Goal: Information Seeking & Learning: Understand process/instructions

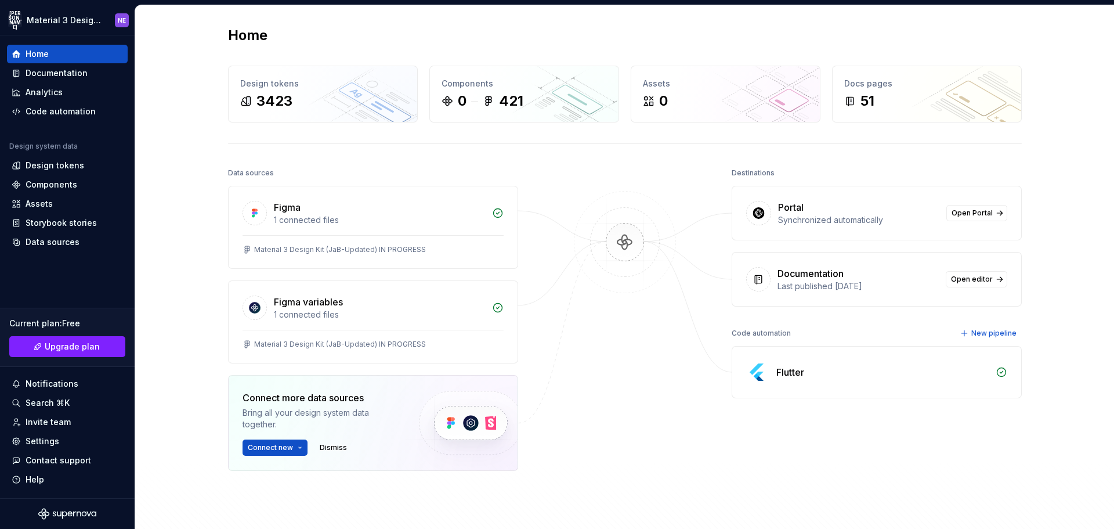
drag, startPoint x: 522, startPoint y: 227, endPoint x: 475, endPoint y: 208, distance: 51.5
click at [522, 227] on div "Data sources Figma 1 connected files Material 3 Design Kit (JaB-Updated) IN PRO…" at bounding box center [625, 370] width 794 height 410
click at [75, 169] on div "Design tokens" at bounding box center [55, 166] width 59 height 12
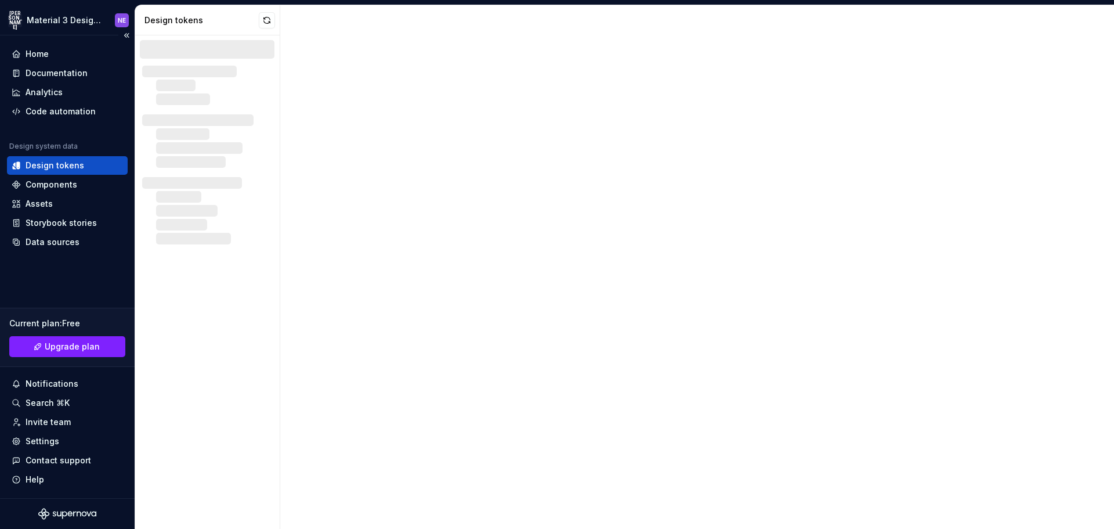
click at [46, 164] on div "Design tokens" at bounding box center [55, 166] width 59 height 12
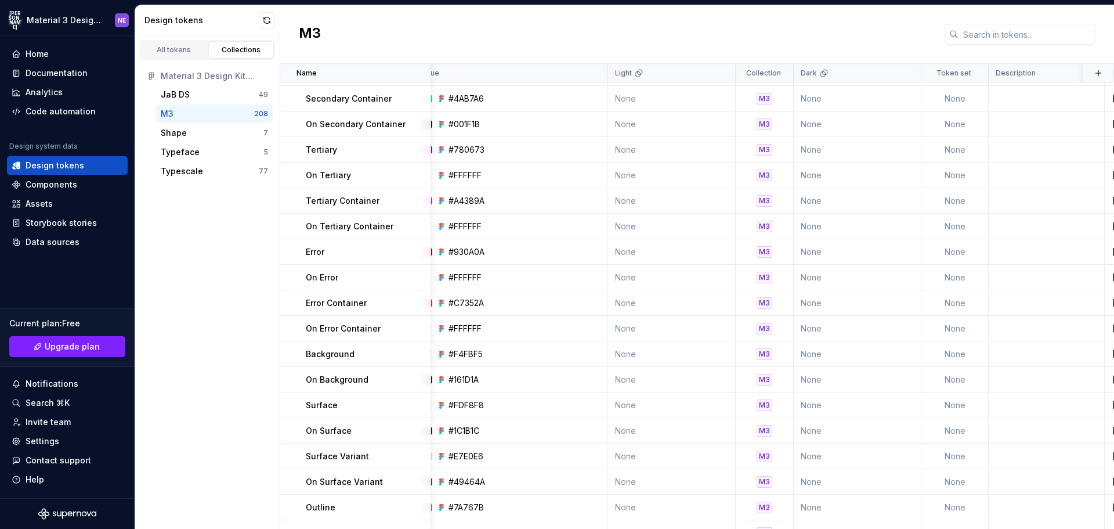
scroll to position [171, 18]
click at [186, 136] on div "Shape" at bounding box center [212, 133] width 103 height 12
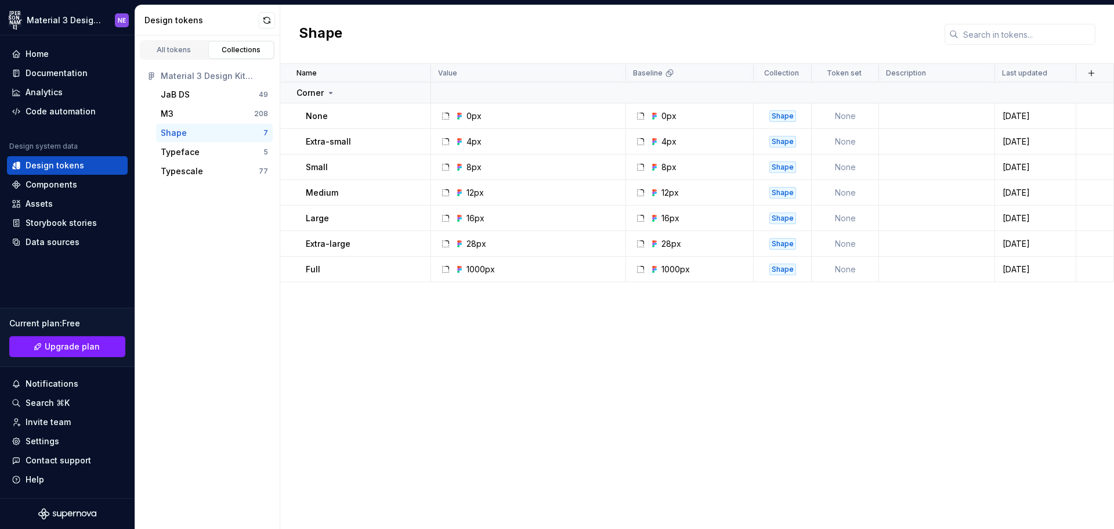
click at [527, 422] on div "Name Value Baseline Collection Token set Description Last updated Corner None 0…" at bounding box center [697, 296] width 834 height 465
click at [226, 116] on div "M3" at bounding box center [207, 114] width 93 height 12
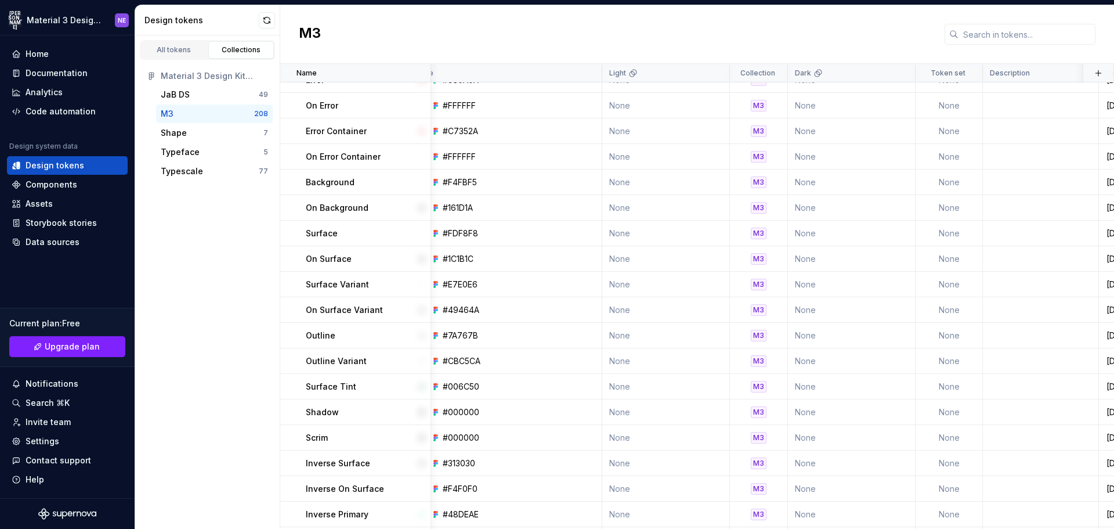
scroll to position [344, 24]
click at [30, 183] on div "Components" at bounding box center [52, 185] width 52 height 12
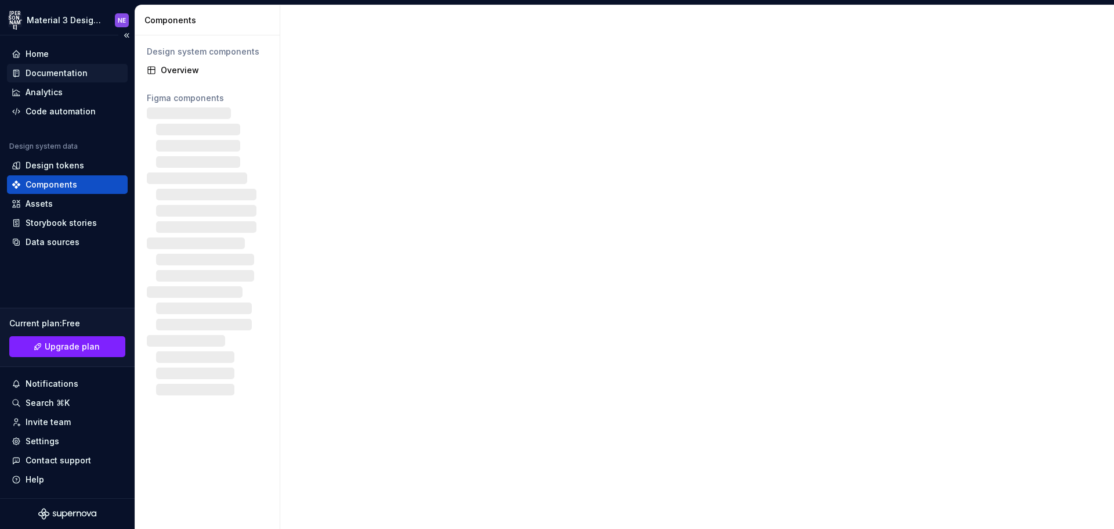
click at [66, 70] on div "Documentation" at bounding box center [57, 73] width 62 height 12
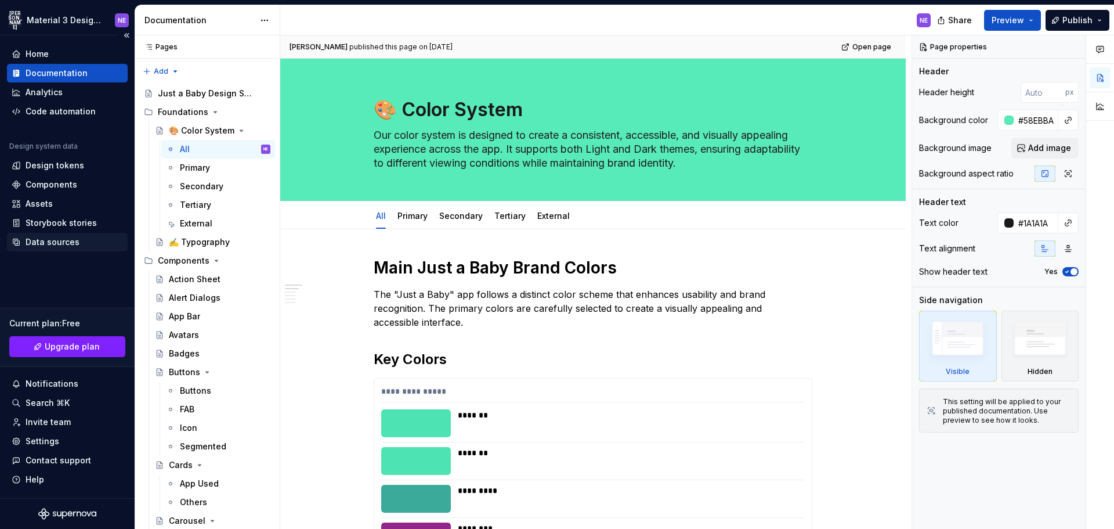
drag, startPoint x: 58, startPoint y: 232, endPoint x: 60, endPoint y: 245, distance: 12.9
click at [60, 245] on div "Design system data Design tokens Components Assets Storybook stories Data sourc…" at bounding box center [67, 197] width 121 height 110
click at [60, 245] on div "Data sources" at bounding box center [53, 242] width 54 height 12
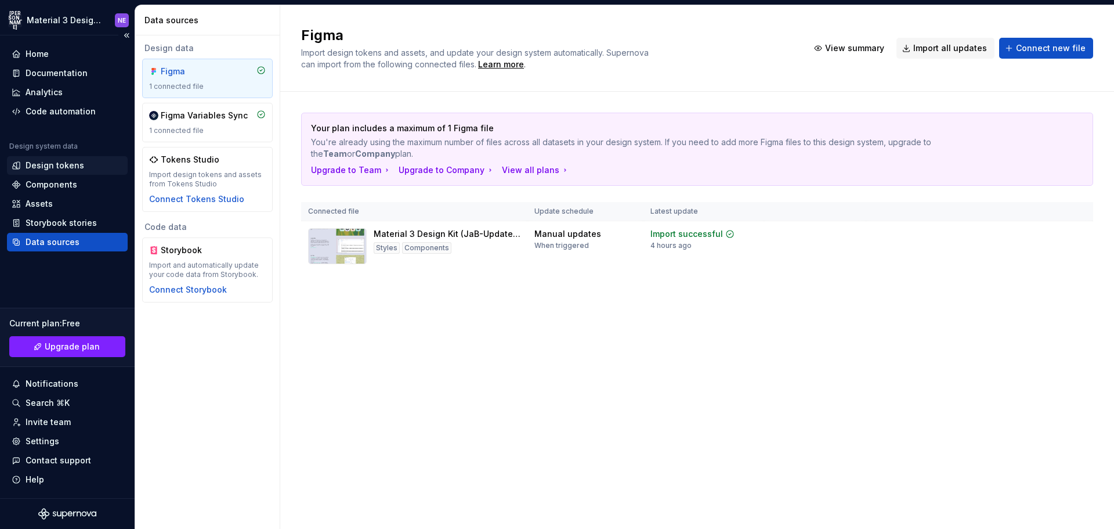
click at [56, 168] on div "Design tokens" at bounding box center [55, 166] width 59 height 12
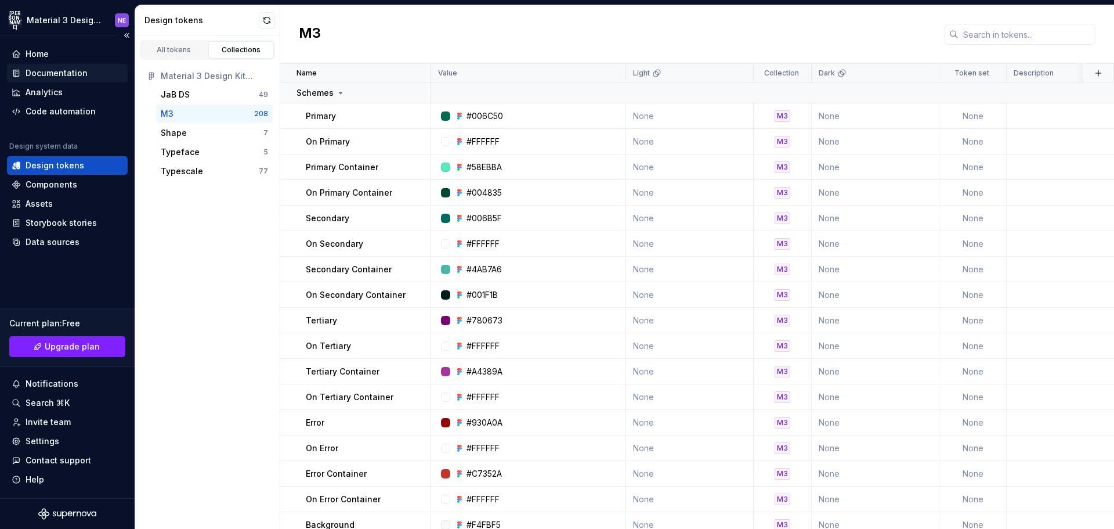
click at [82, 70] on div "Documentation" at bounding box center [57, 73] width 62 height 12
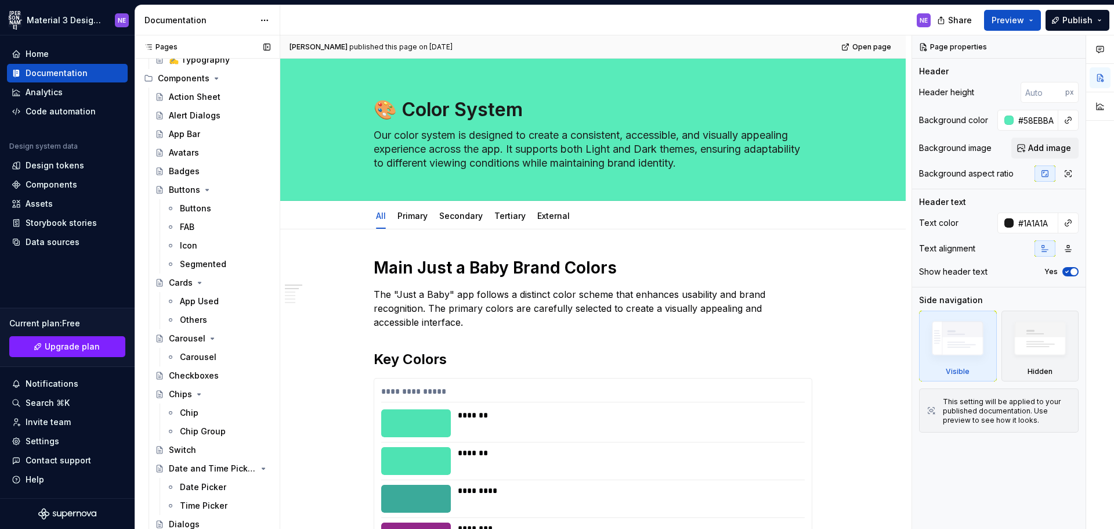
scroll to position [180, 0]
click at [198, 215] on div "Buttons" at bounding box center [195, 211] width 31 height 12
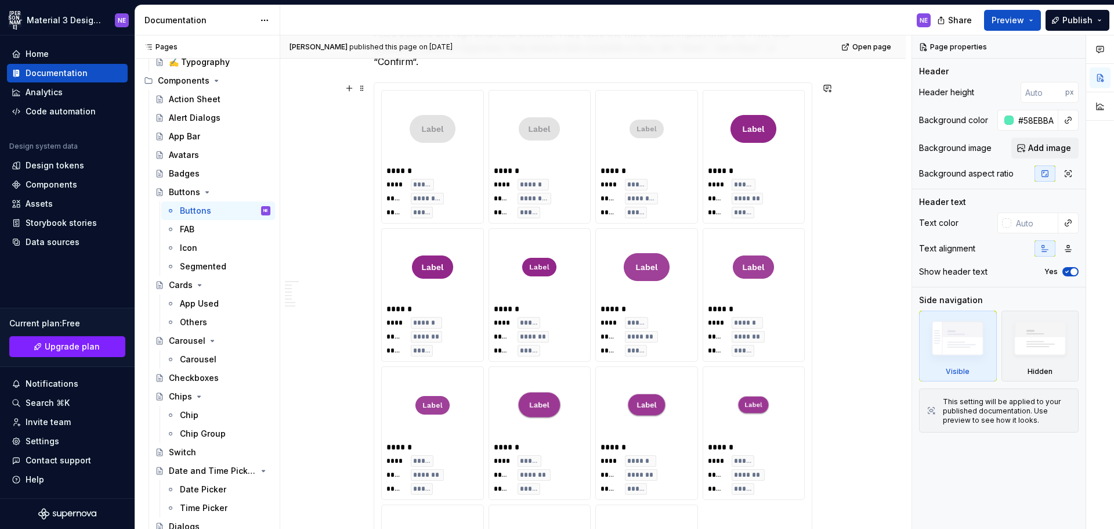
scroll to position [270, 0]
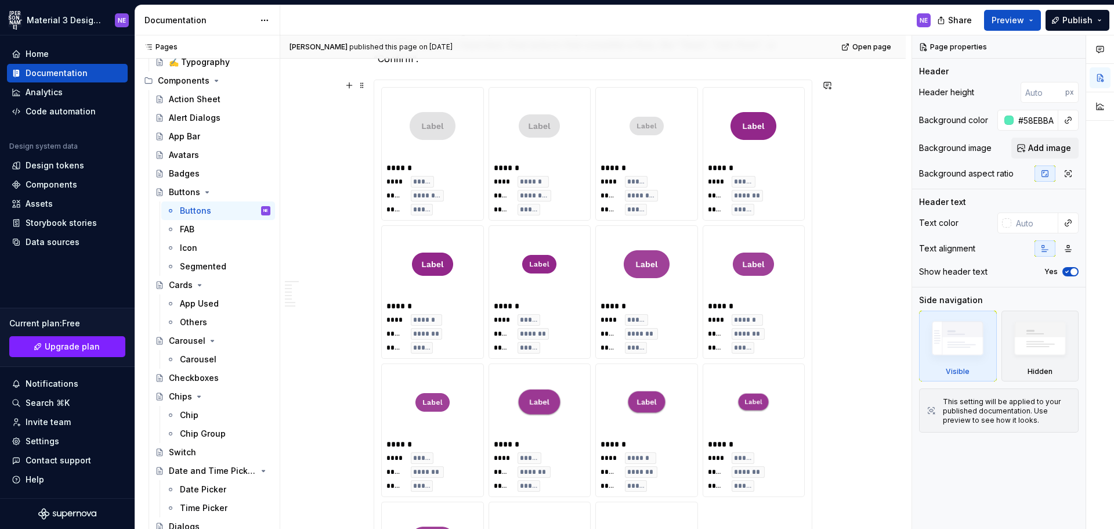
click at [453, 156] on div at bounding box center [433, 125] width 92 height 67
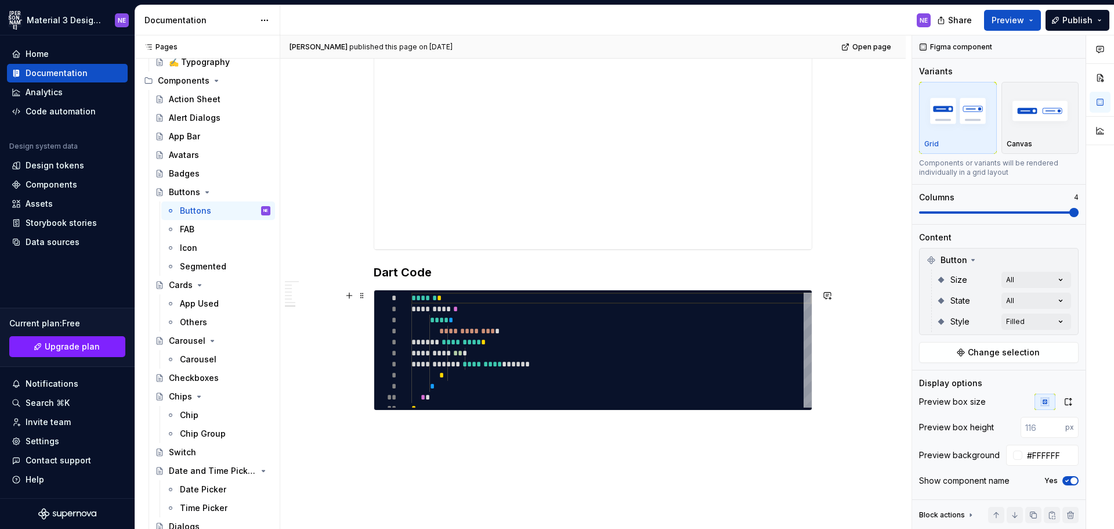
scroll to position [3845, 0]
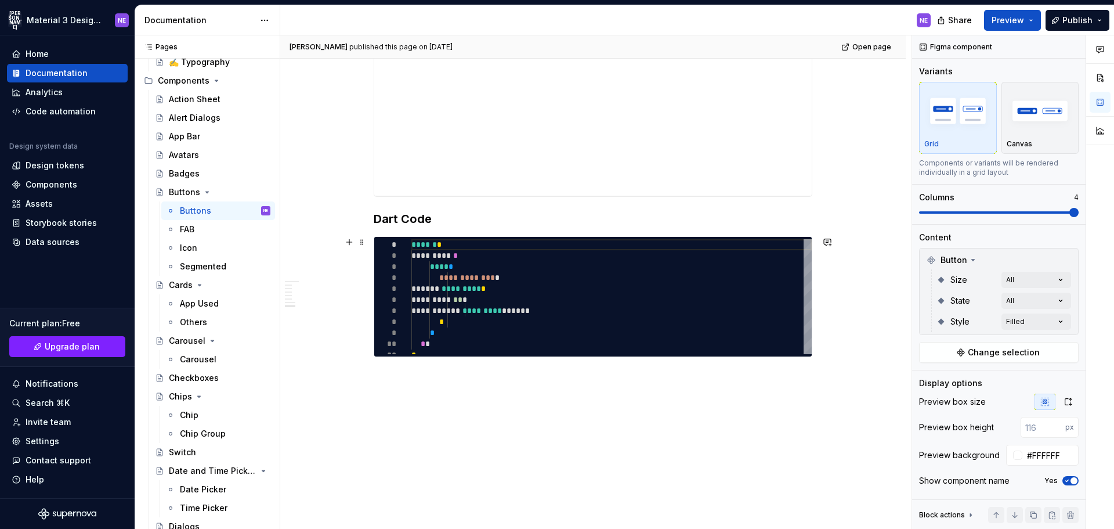
click at [356, 238] on button "button" at bounding box center [349, 242] width 16 height 16
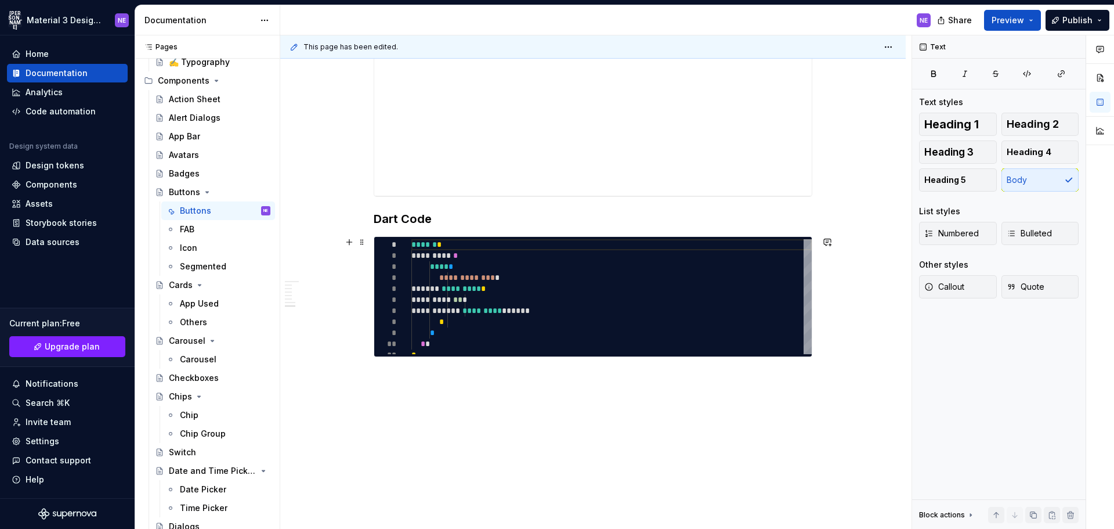
click at [522, 382] on p at bounding box center [593, 378] width 439 height 14
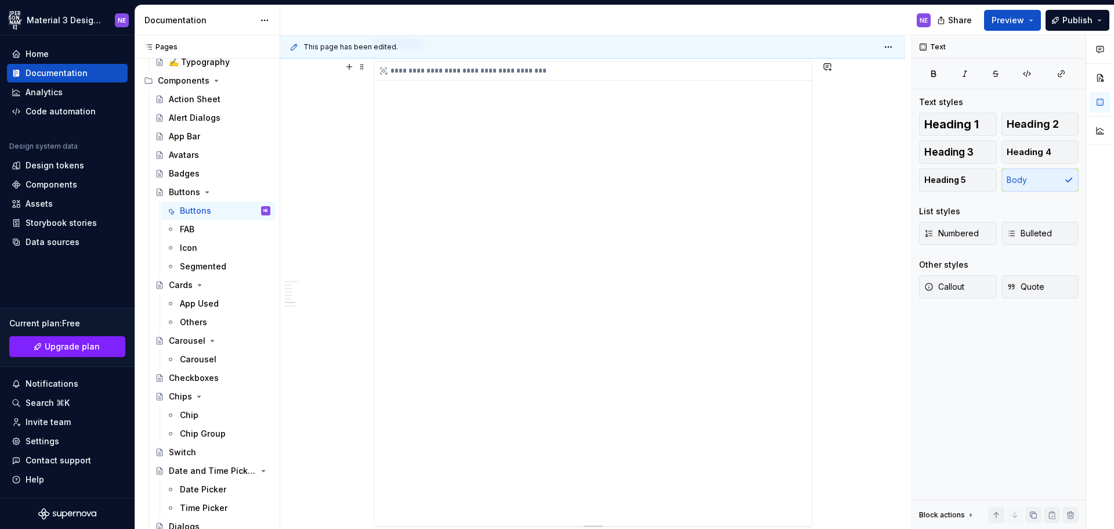
scroll to position [3483, 0]
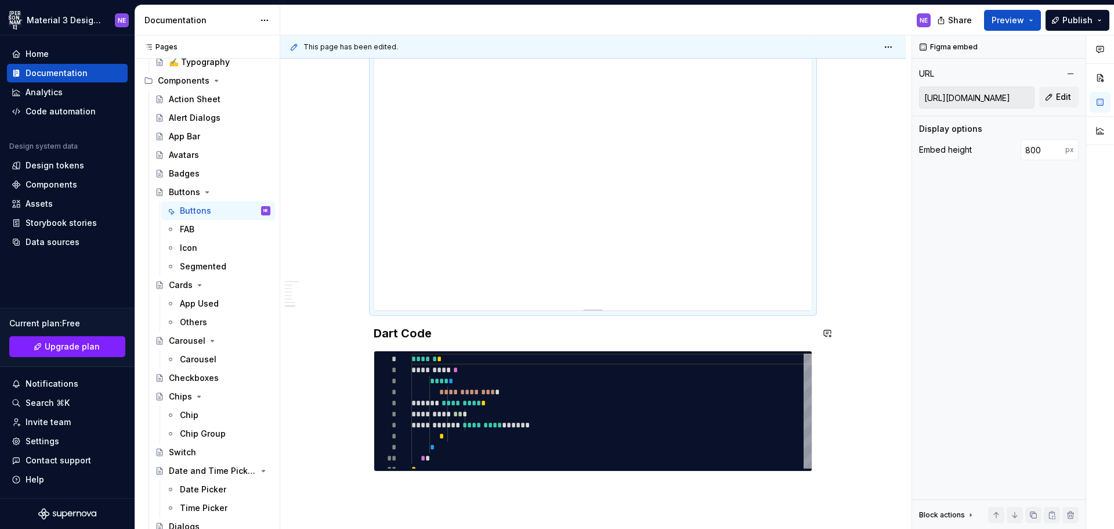
scroll to position [3731, 0]
type textarea "*"
type textarea "**********"
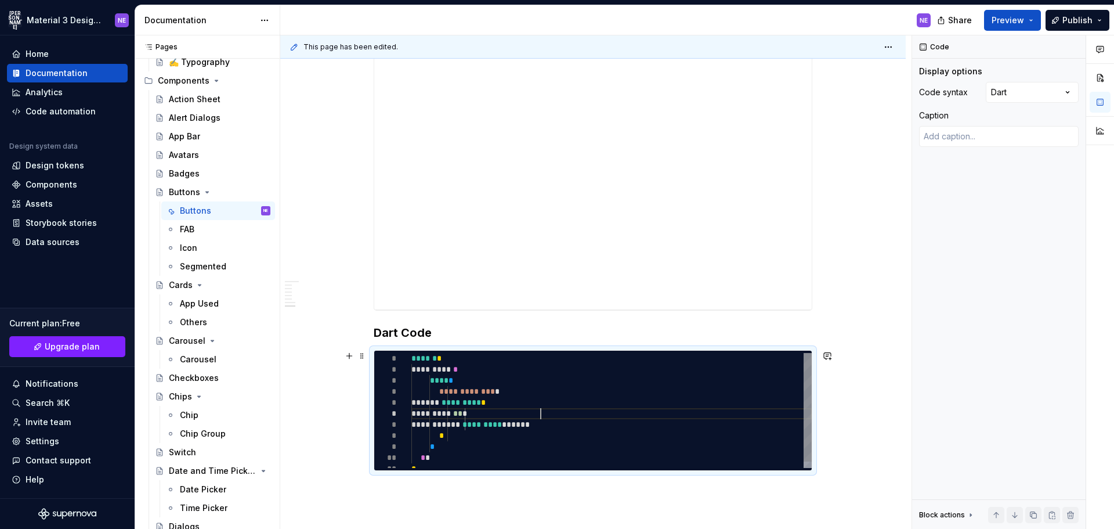
scroll to position [0, 0]
click at [616, 409] on div "**********" at bounding box center [611, 413] width 400 height 121
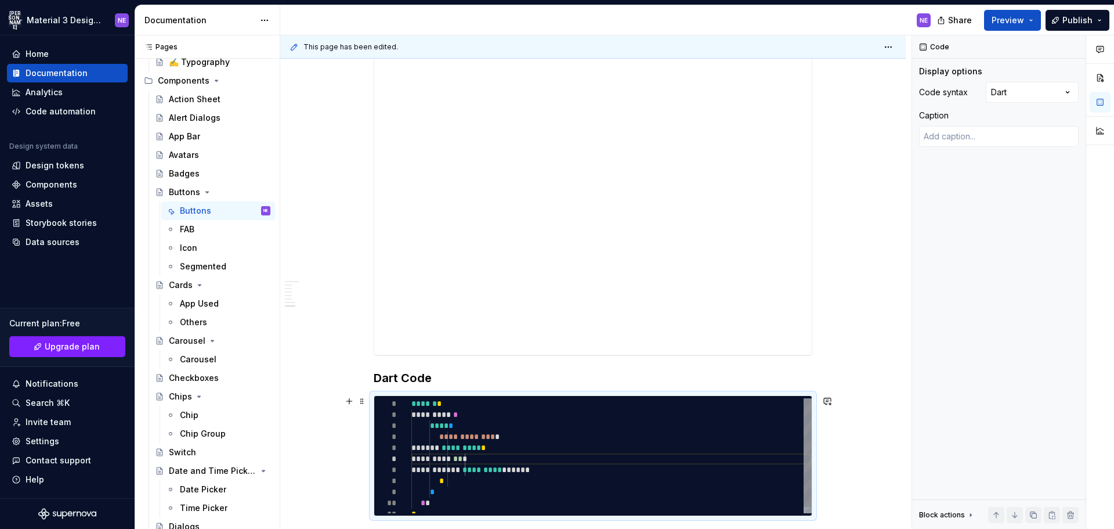
scroll to position [0, 129]
click at [664, 465] on div "**********" at bounding box center [611, 458] width 400 height 121
click at [689, 474] on div "**********" at bounding box center [611, 458] width 400 height 121
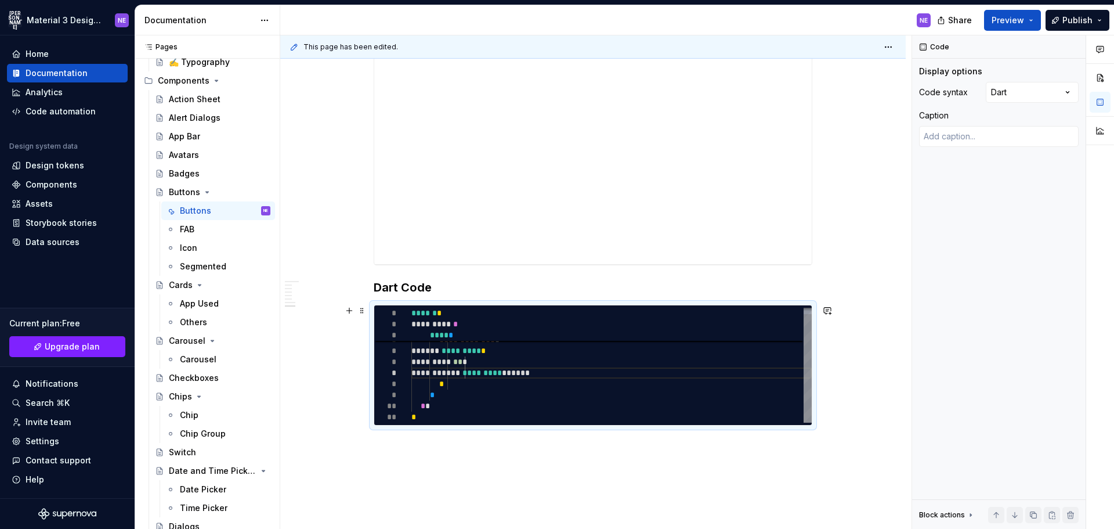
click at [691, 411] on div "**********" at bounding box center [611, 361] width 400 height 121
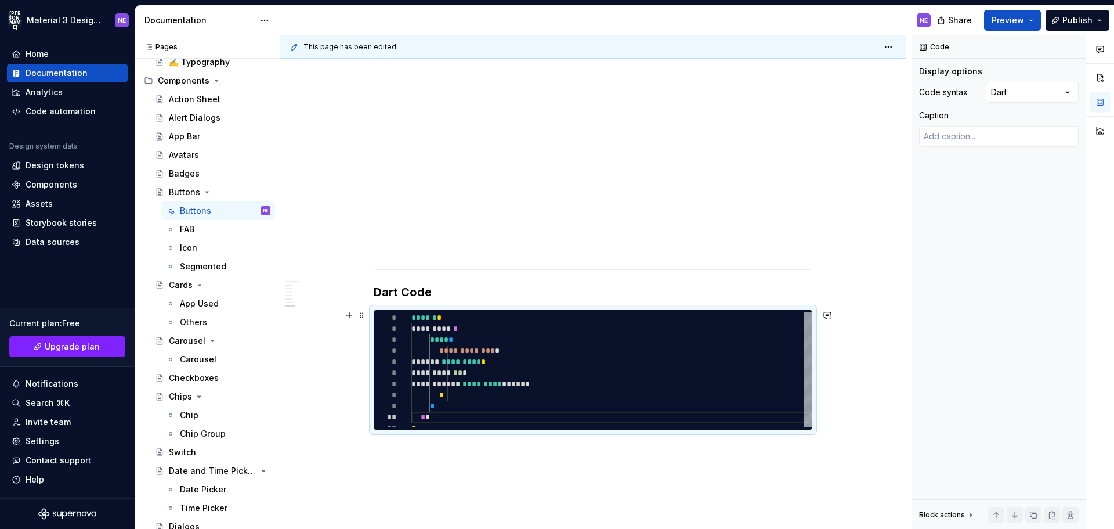
scroll to position [3795, 0]
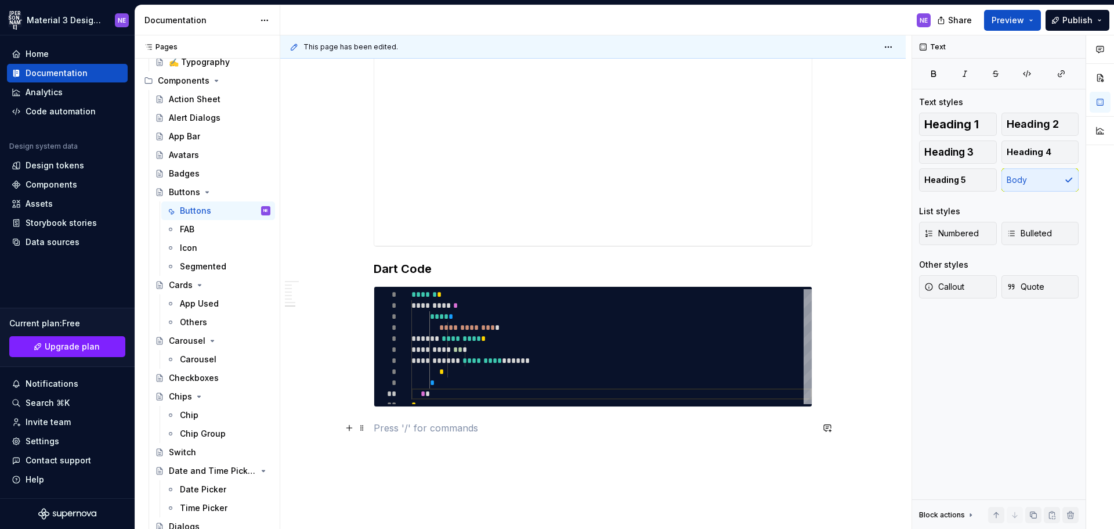
click at [605, 432] on p at bounding box center [593, 428] width 439 height 14
type textarea "*"
